Goal: Task Accomplishment & Management: Manage account settings

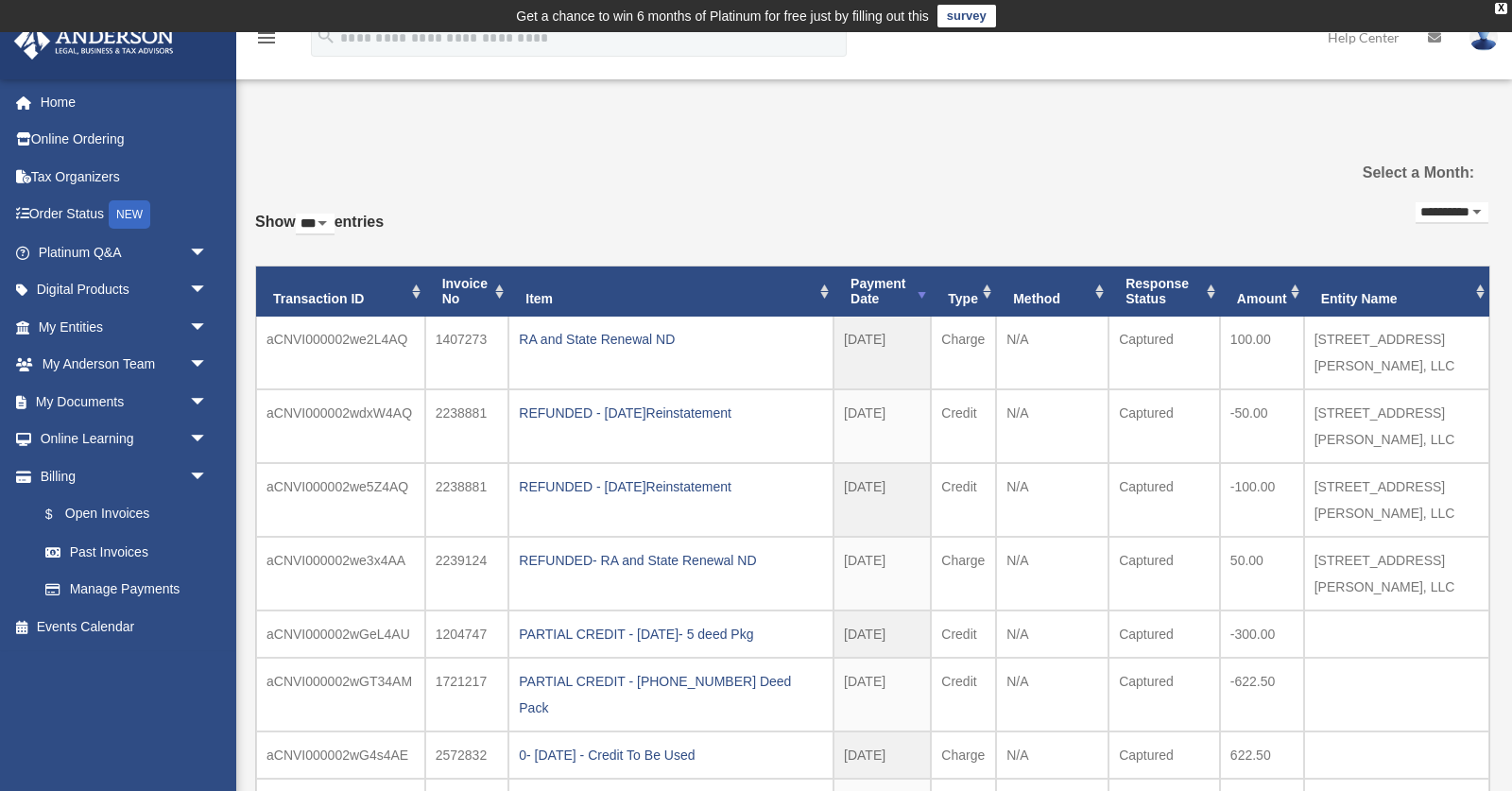
select select "***"
select select "**********"
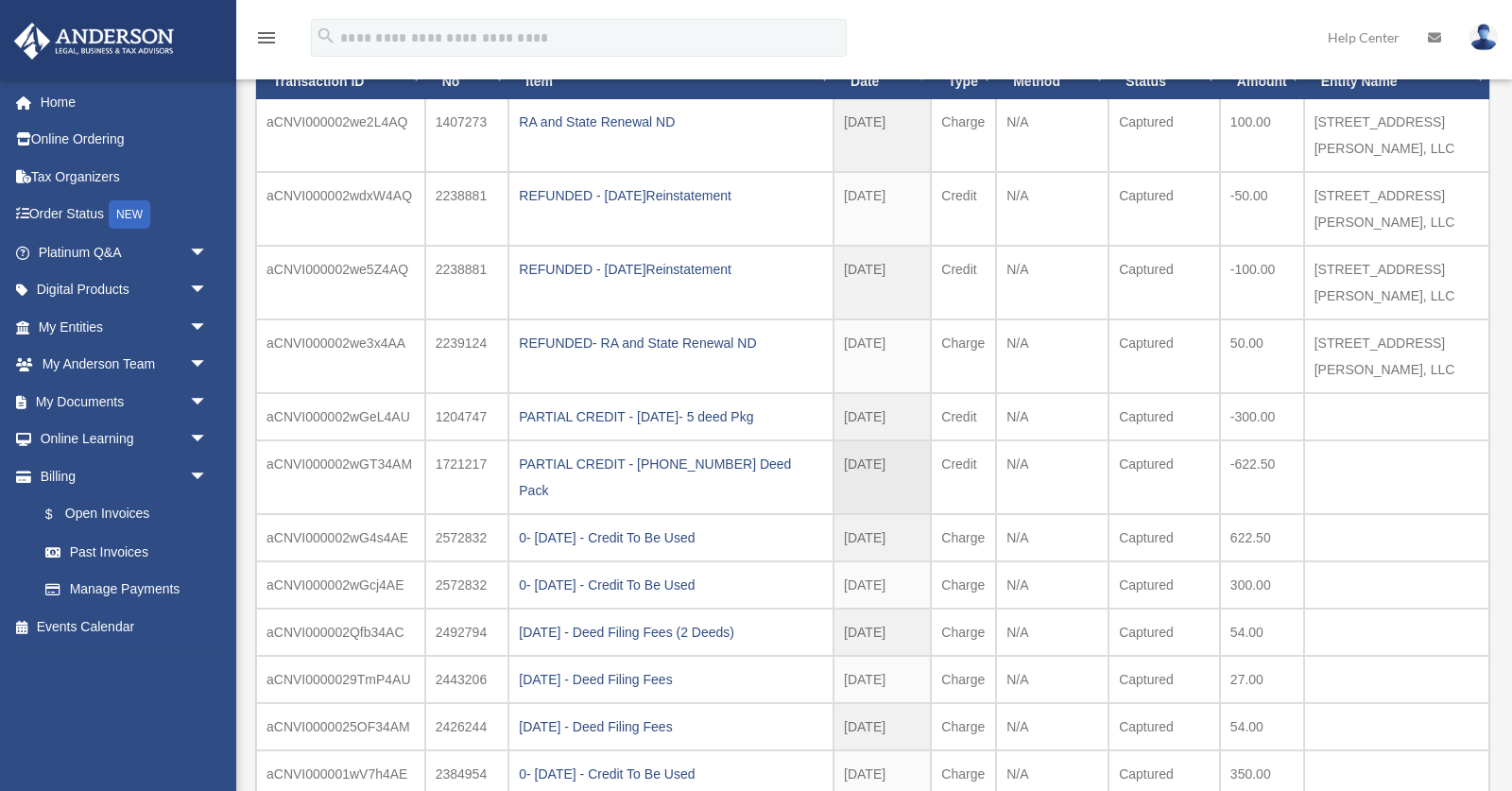
scroll to position [223, 0]
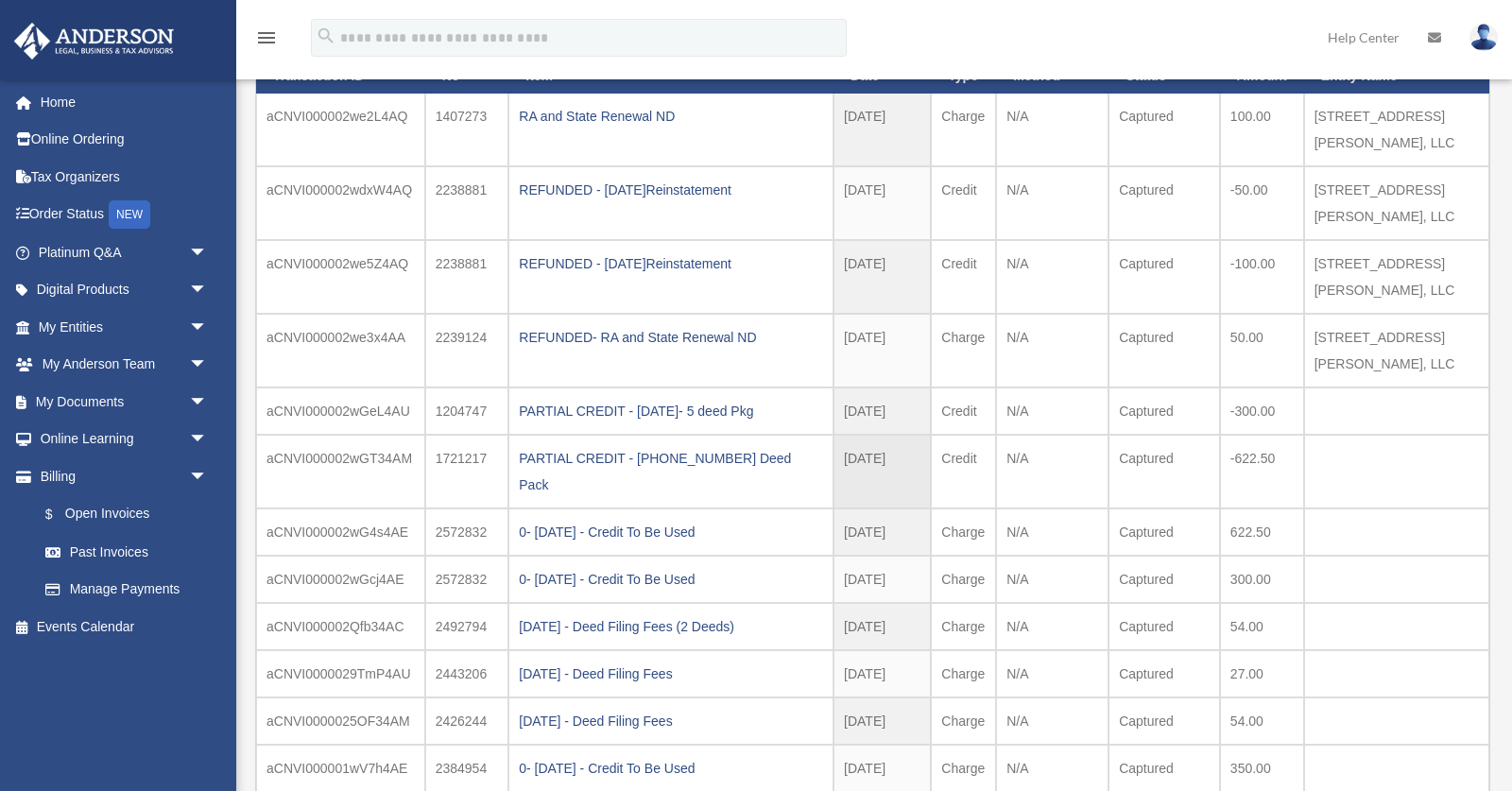
click at [1295, 240] on td "-622.50" at bounding box center [1262, 203] width 84 height 74
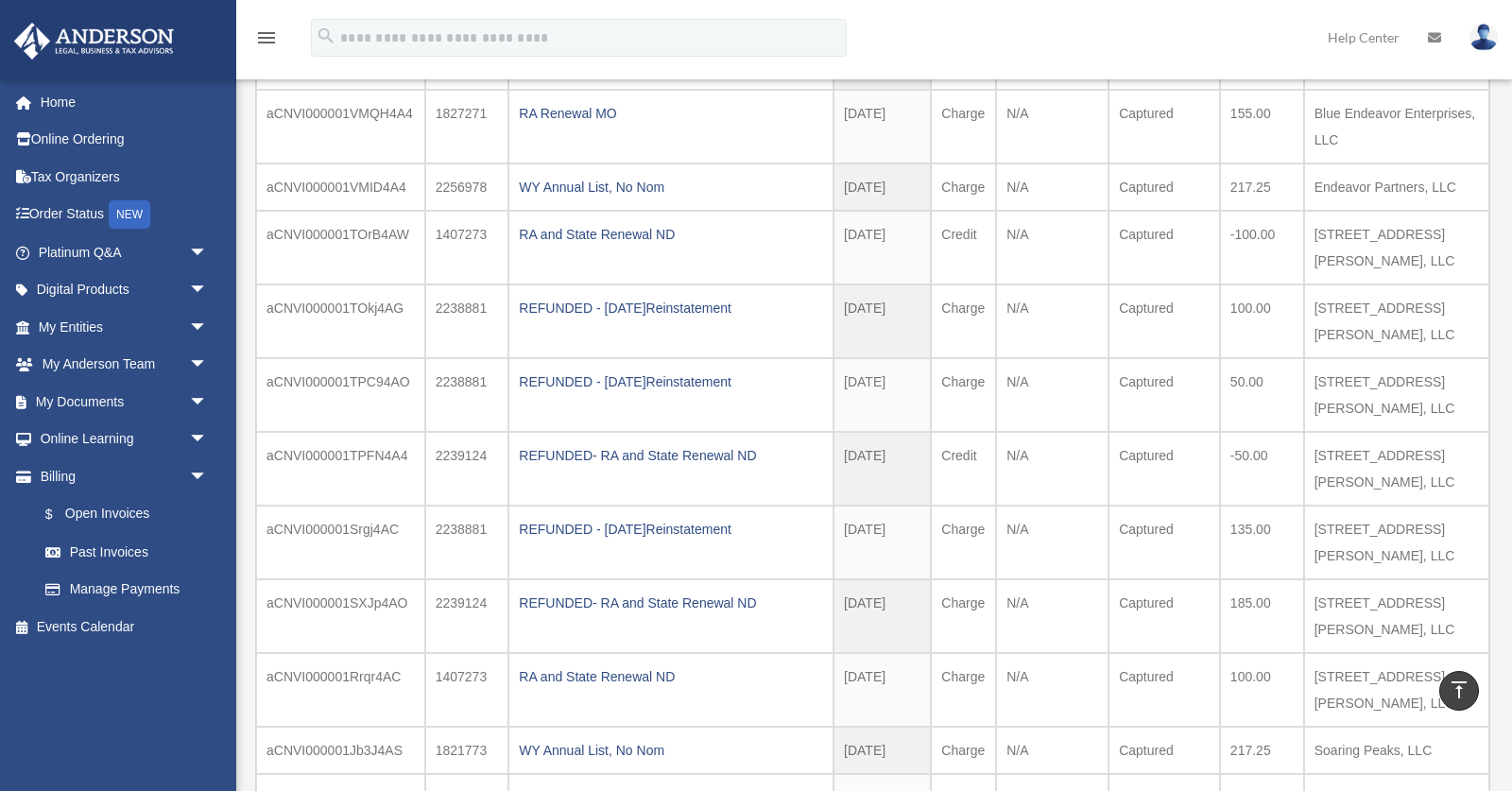
scroll to position [1191, 0]
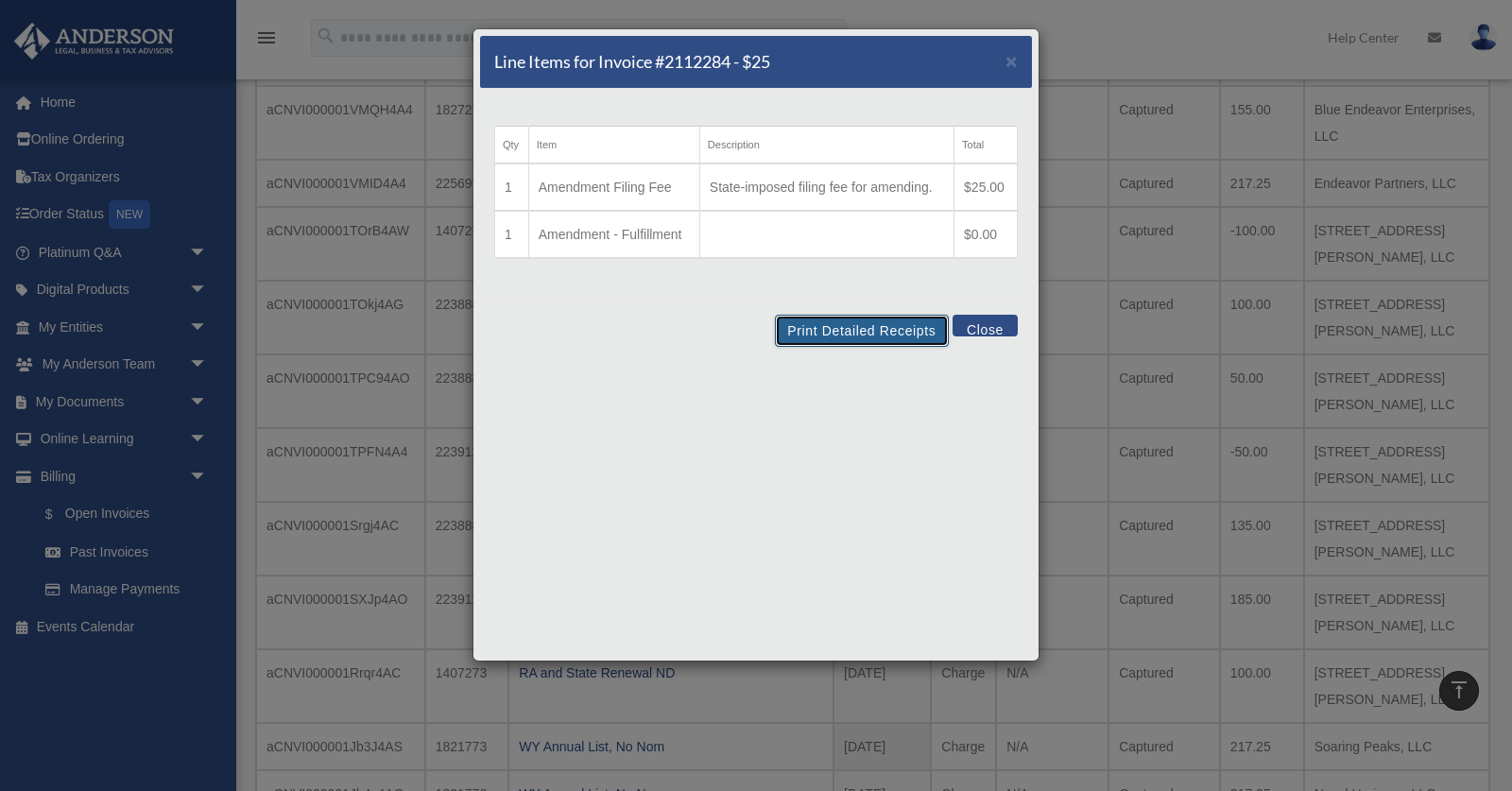
click at [841, 332] on button "Print Detailed Receipts" at bounding box center [860, 331] width 173 height 32
click at [967, 324] on button "Close" at bounding box center [984, 326] width 65 height 21
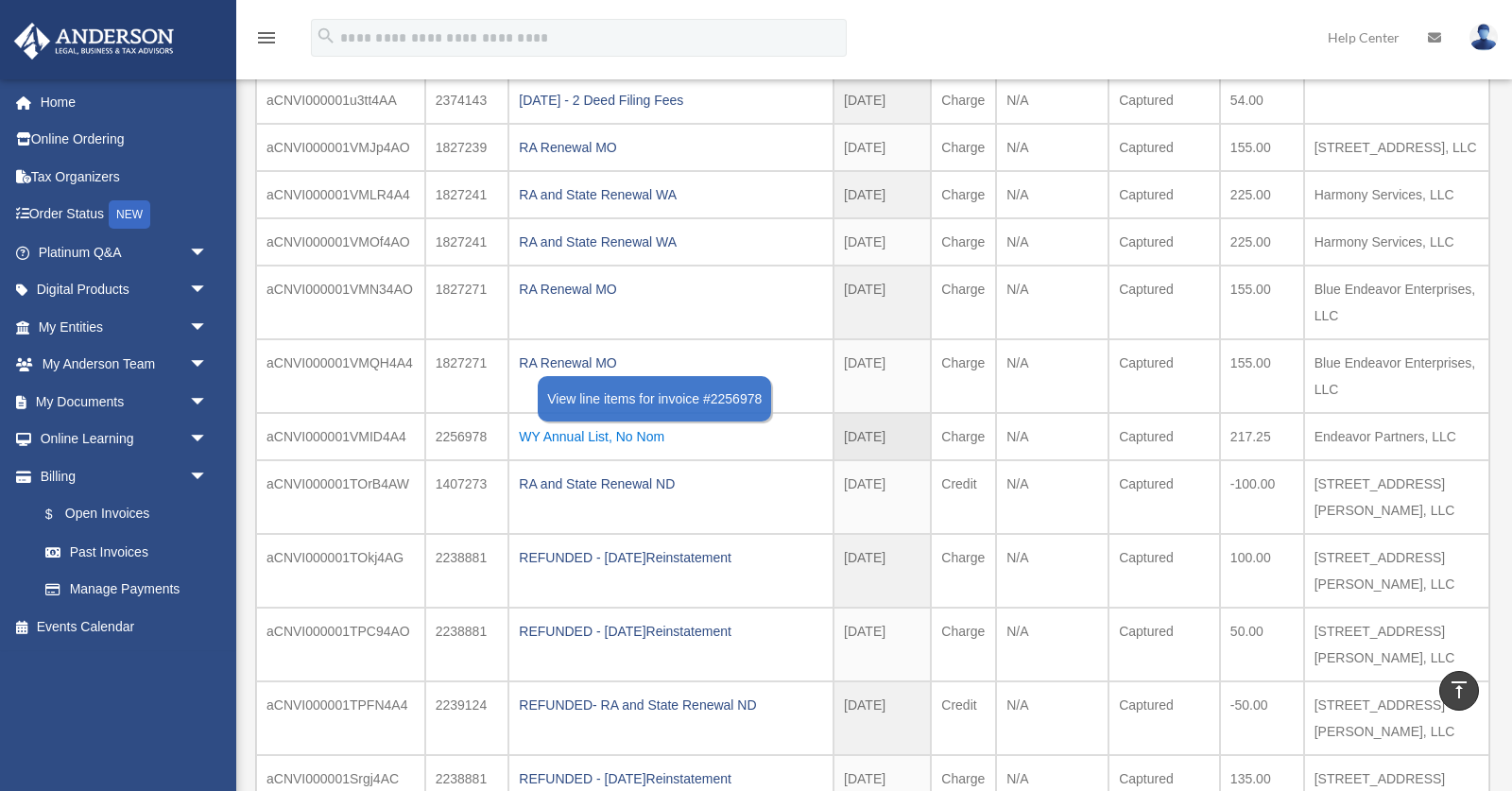
scroll to position [930, 0]
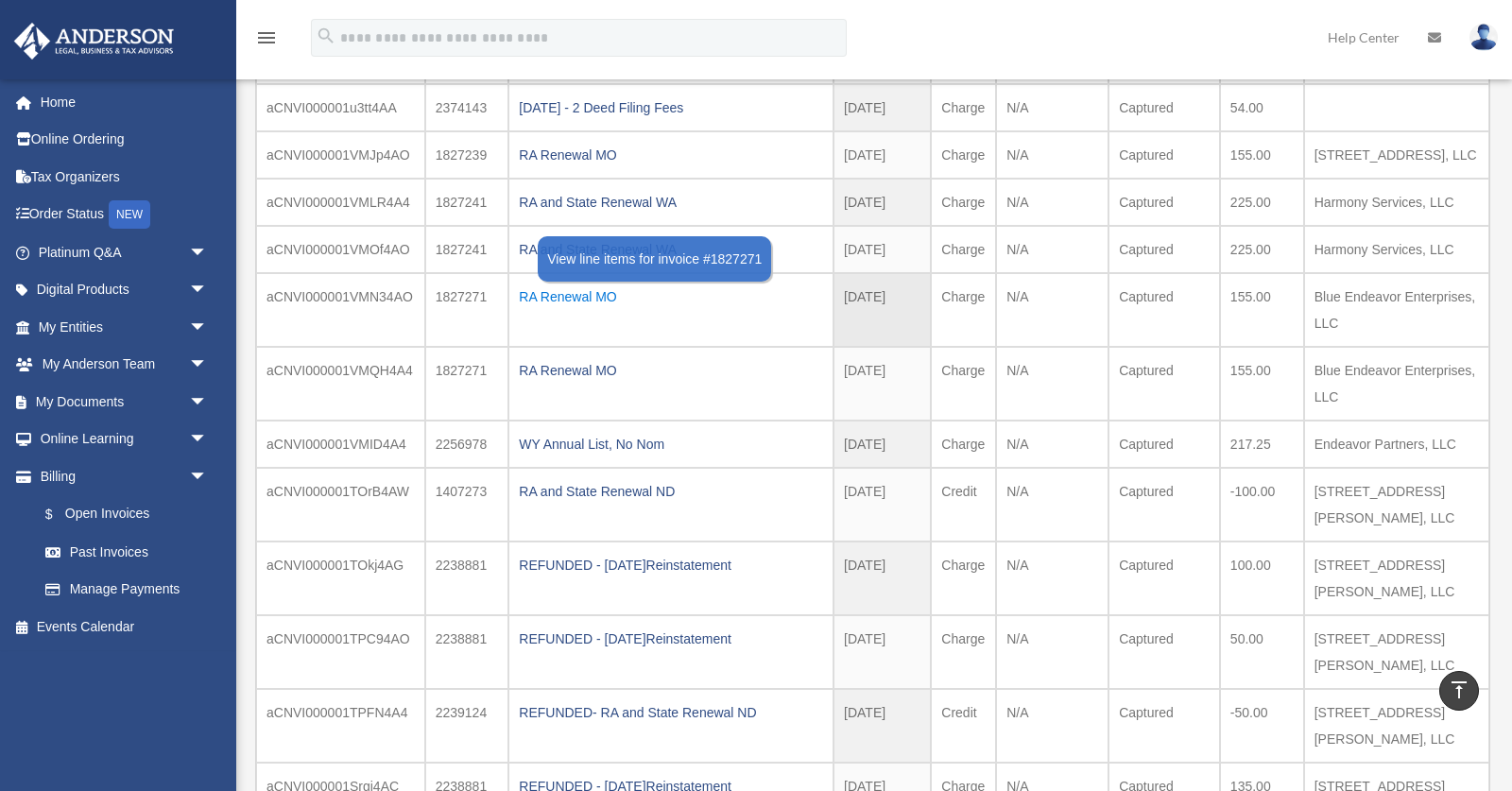
click at [587, 284] on div "RA Renewal MO" at bounding box center [671, 297] width 304 height 26
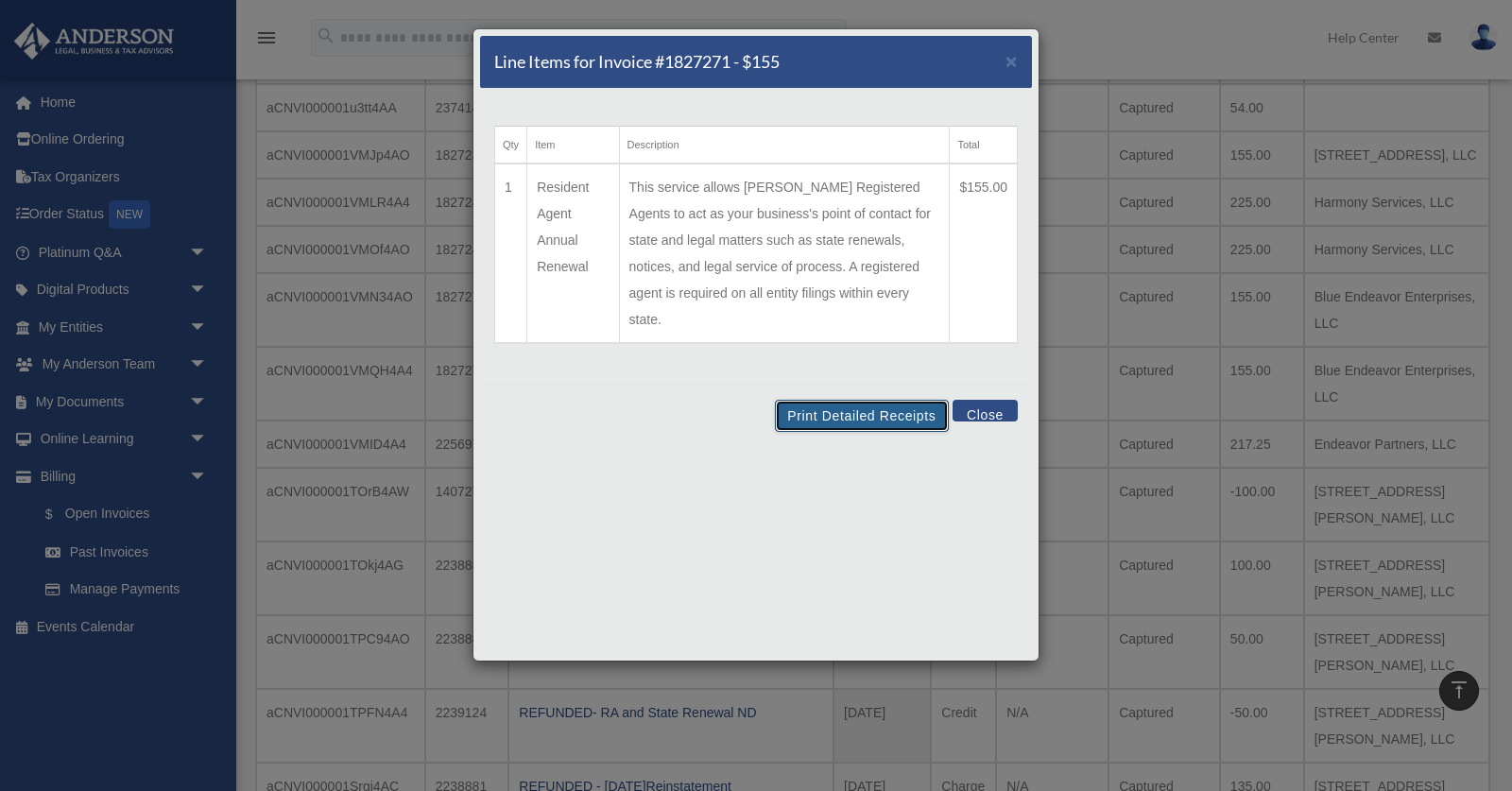
click at [789, 400] on button "Print Detailed Receipts" at bounding box center [860, 415] width 173 height 32
click at [977, 400] on button "Close" at bounding box center [984, 411] width 65 height 21
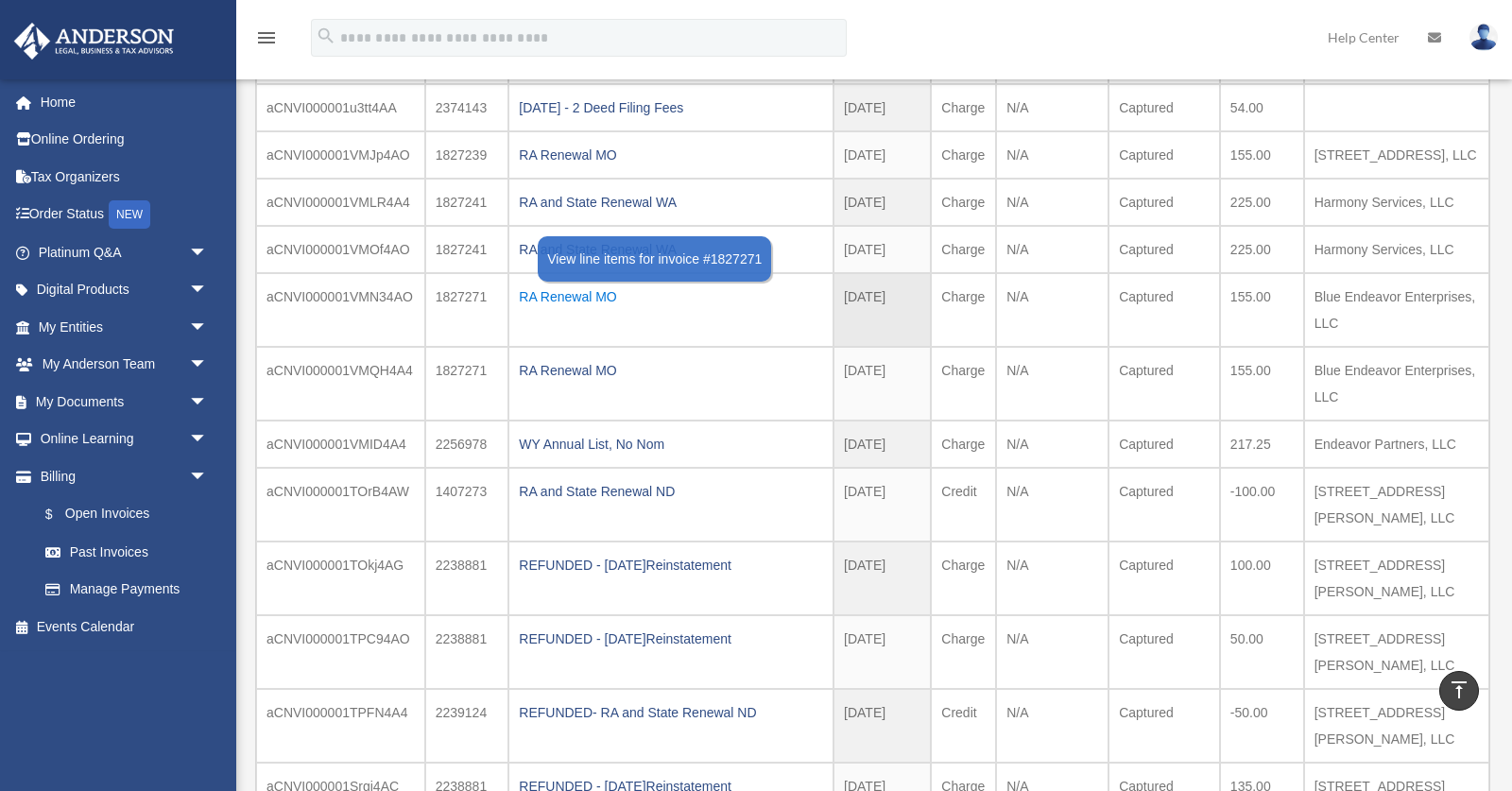
click at [571, 284] on div "RA Renewal MO" at bounding box center [671, 297] width 304 height 26
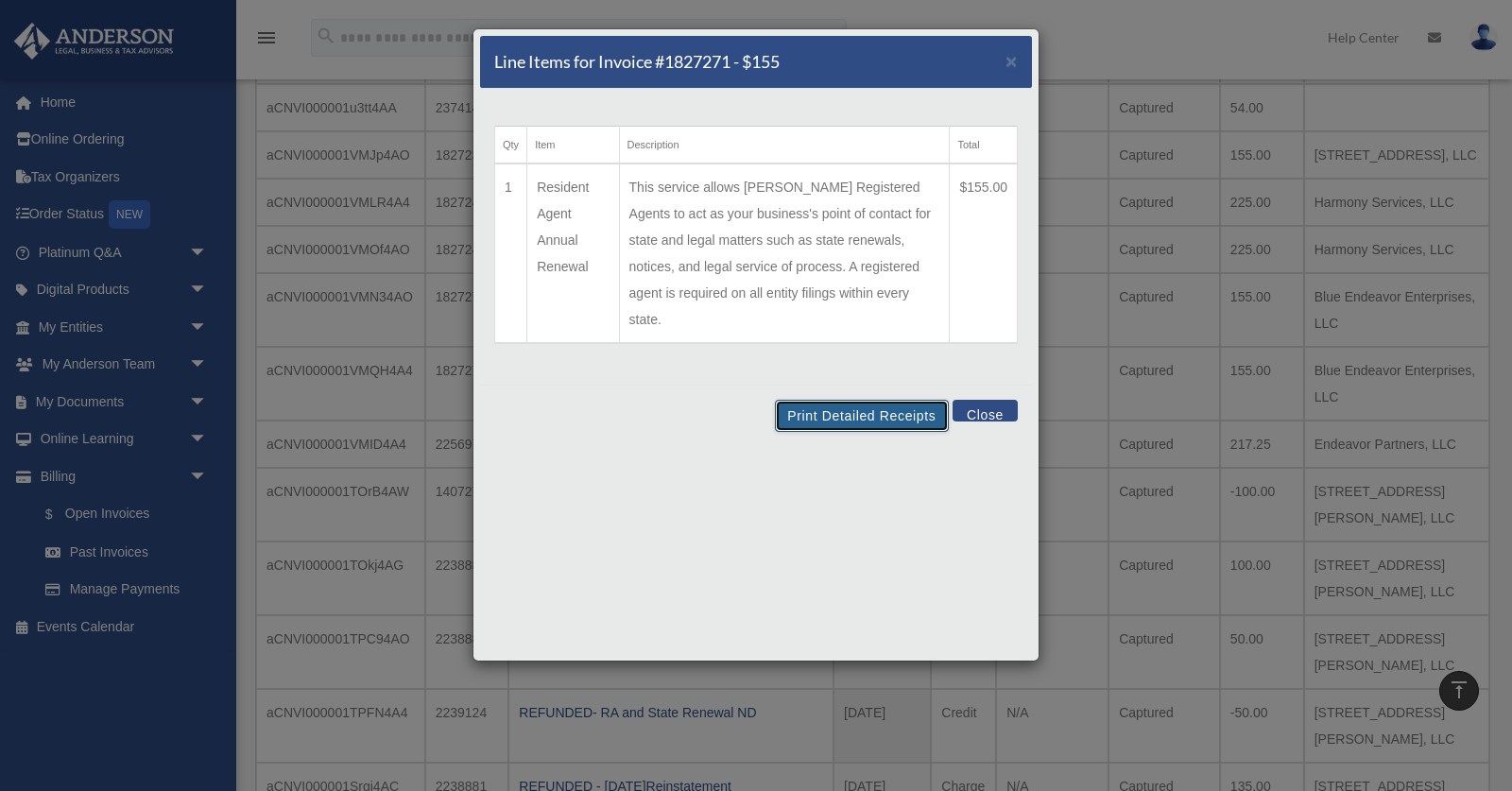
click at [908, 400] on button "Print Detailed Receipts" at bounding box center [860, 415] width 173 height 32
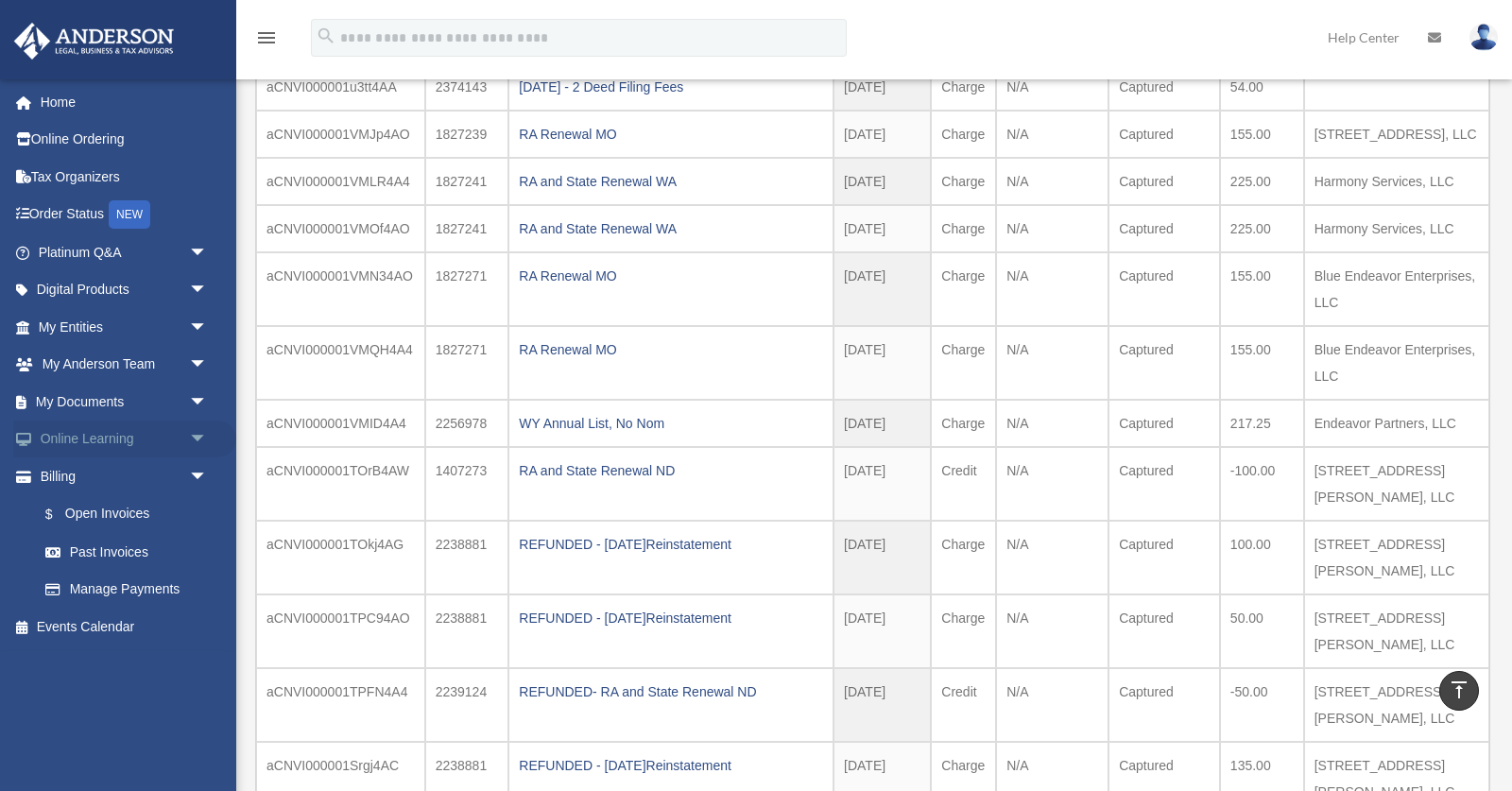
scroll to position [954, 0]
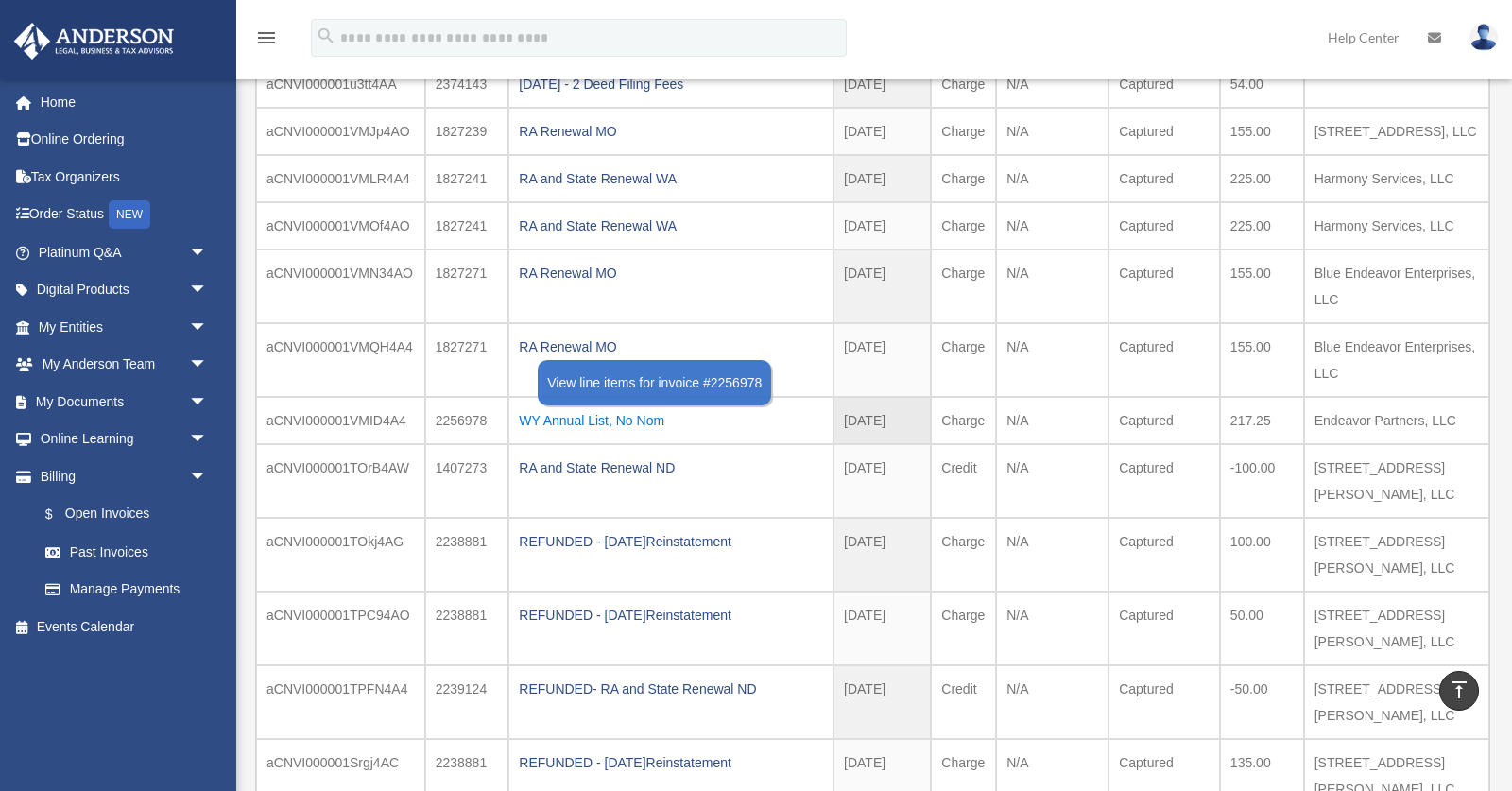
click at [573, 407] on div "WY Annual List, No Nom" at bounding box center [671, 419] width 304 height 26
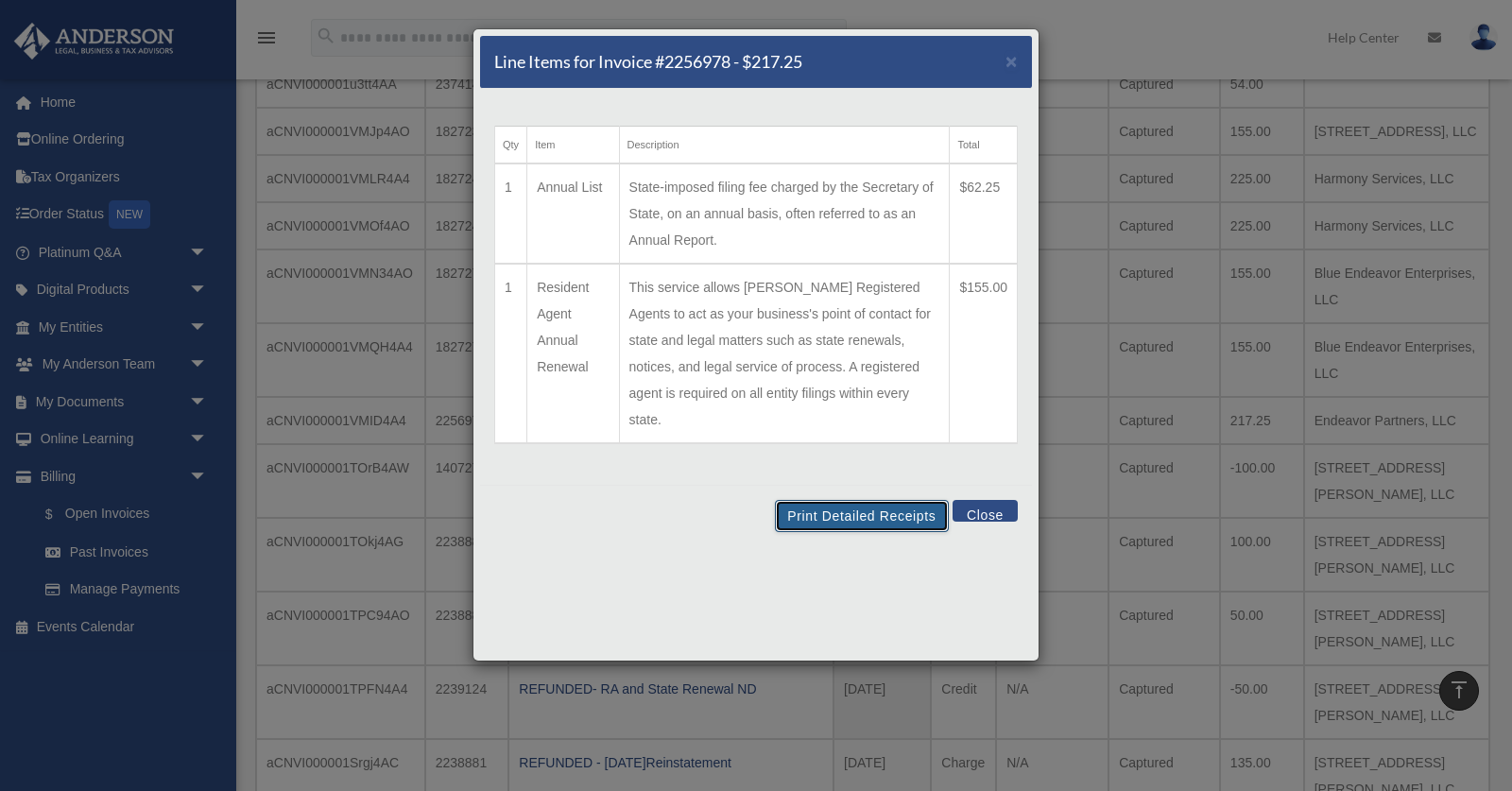
click at [867, 499] on button "Print Detailed Receipts" at bounding box center [860, 515] width 173 height 32
click at [995, 499] on button "Close" at bounding box center [984, 510] width 65 height 21
